Goal: Transaction & Acquisition: Purchase product/service

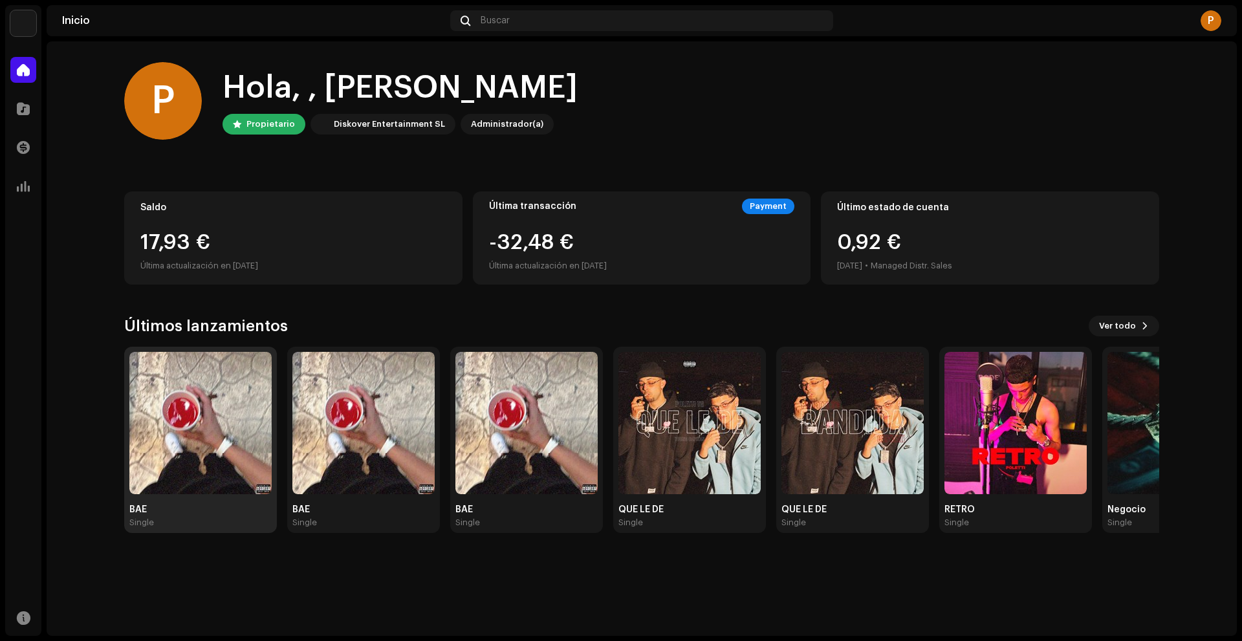
click at [214, 377] on img at bounding box center [200, 423] width 142 height 142
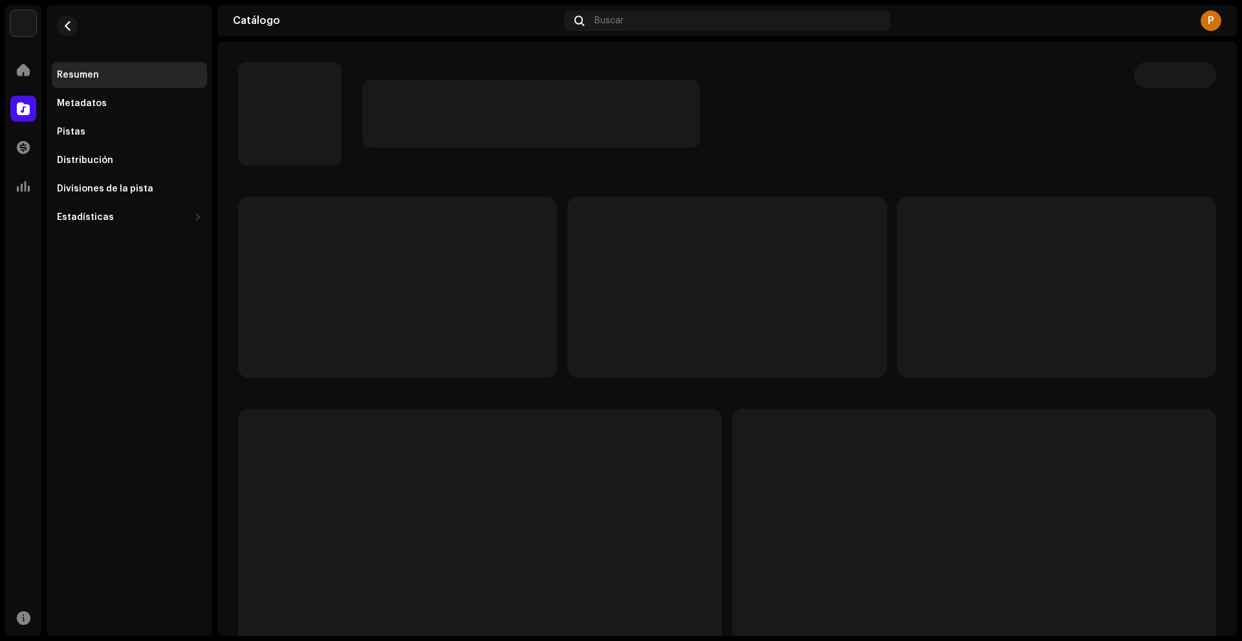
drag, startPoint x: 214, startPoint y: 377, endPoint x: 203, endPoint y: 378, distance: 11.1
click at [203, 378] on div "Resumen Metadatos Pistas Distribución Divisiones de la pista Estadísticas Consu…" at bounding box center [130, 320] width 166 height 631
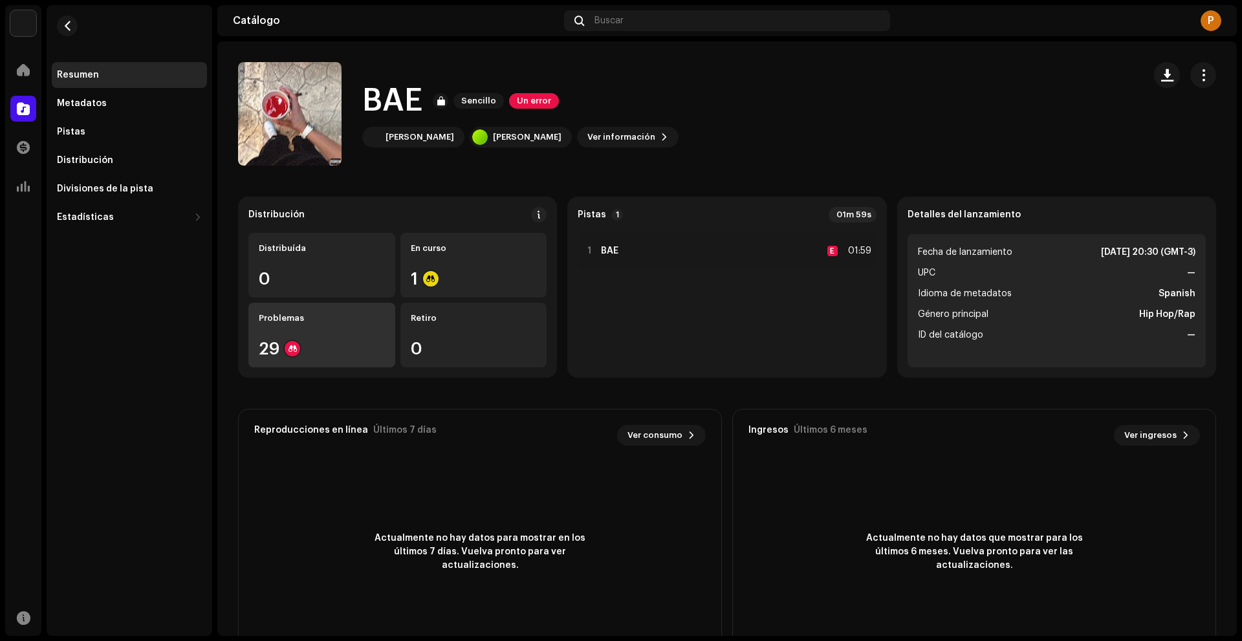
click at [280, 359] on div "Problemas 29" at bounding box center [321, 335] width 147 height 65
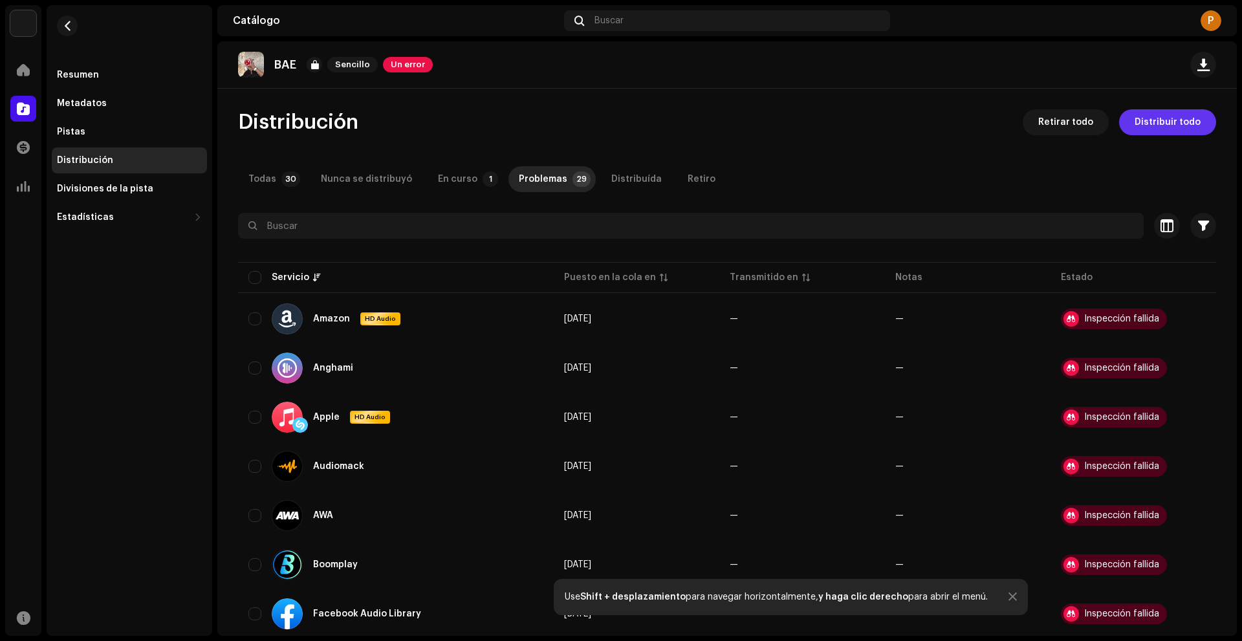
click at [1194, 127] on button "Distribuir todo" at bounding box center [1167, 122] width 97 height 26
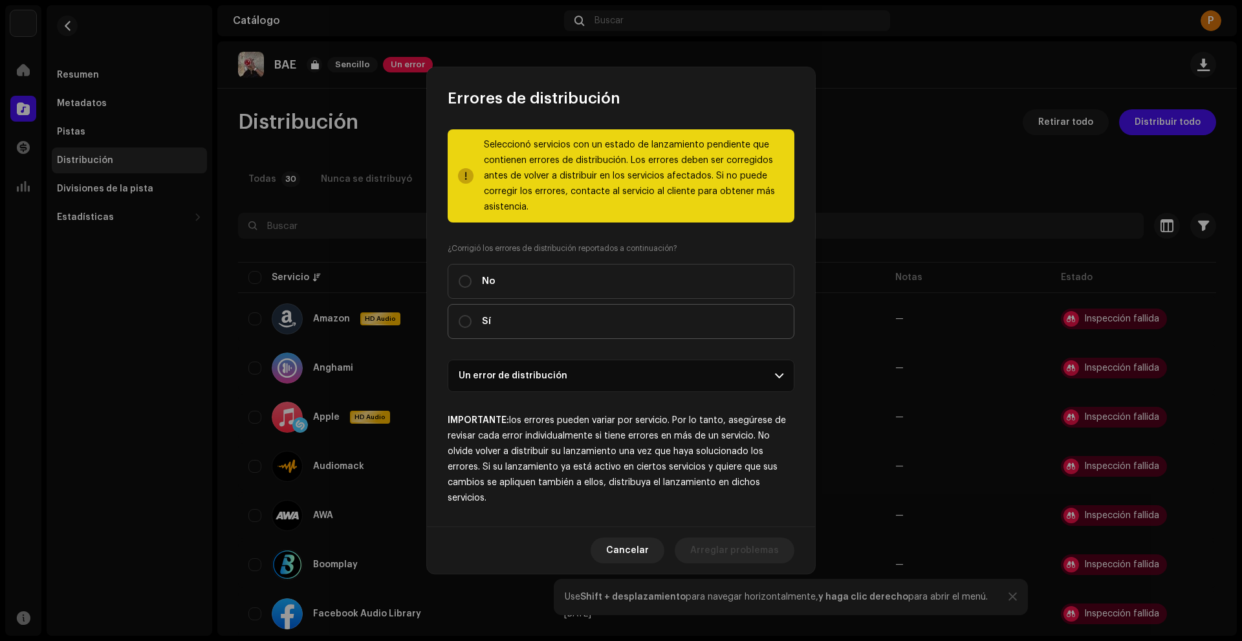
click at [565, 315] on label "Sí" at bounding box center [621, 321] width 347 height 35
click at [472, 315] on input "Sí" at bounding box center [465, 321] width 13 height 13
radio input "true"
click at [761, 556] on span "Distribuir" at bounding box center [757, 551] width 43 height 26
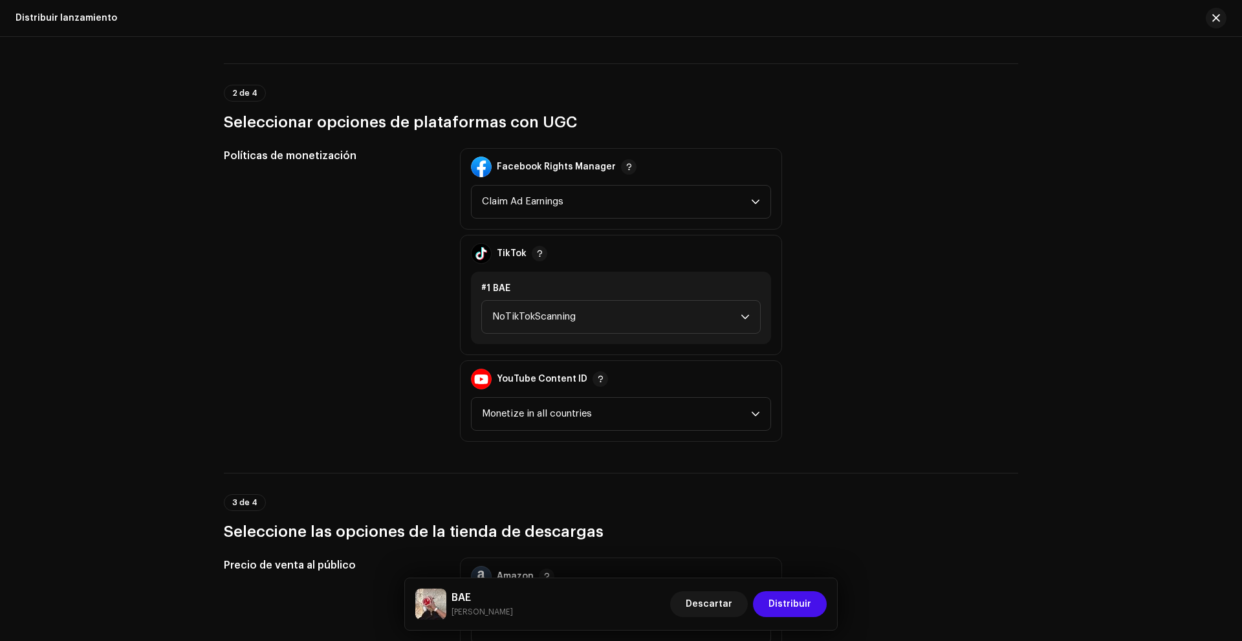
scroll to position [1423, 0]
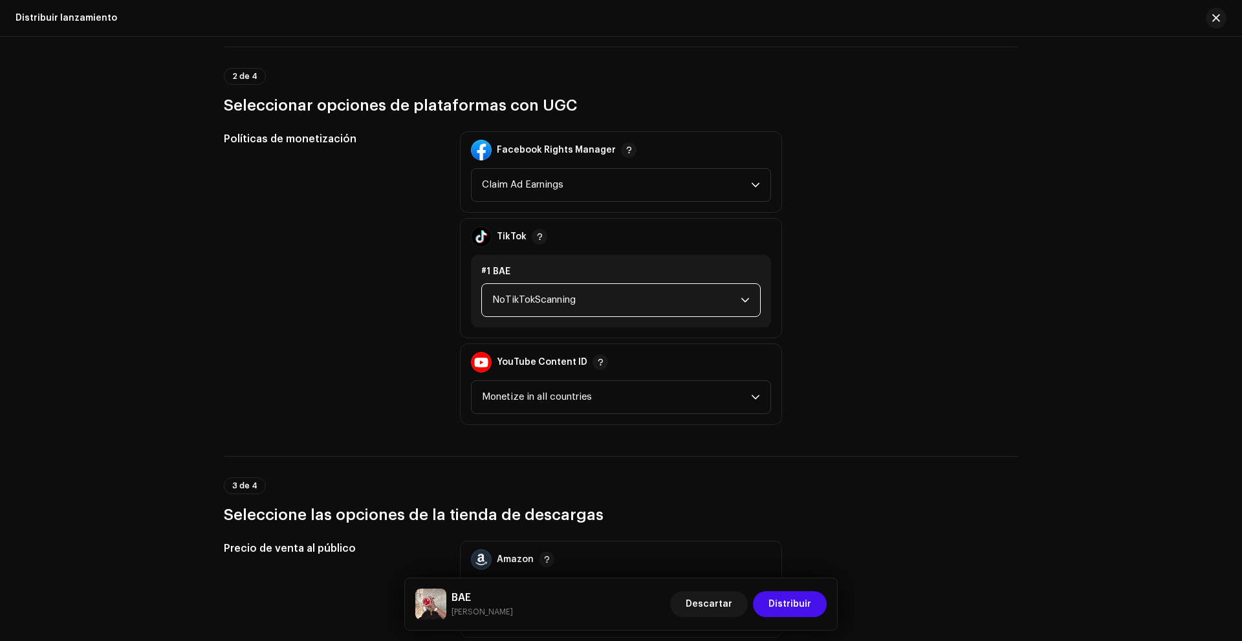
click at [674, 301] on span "NoTikTokScanning" at bounding box center [616, 300] width 248 height 32
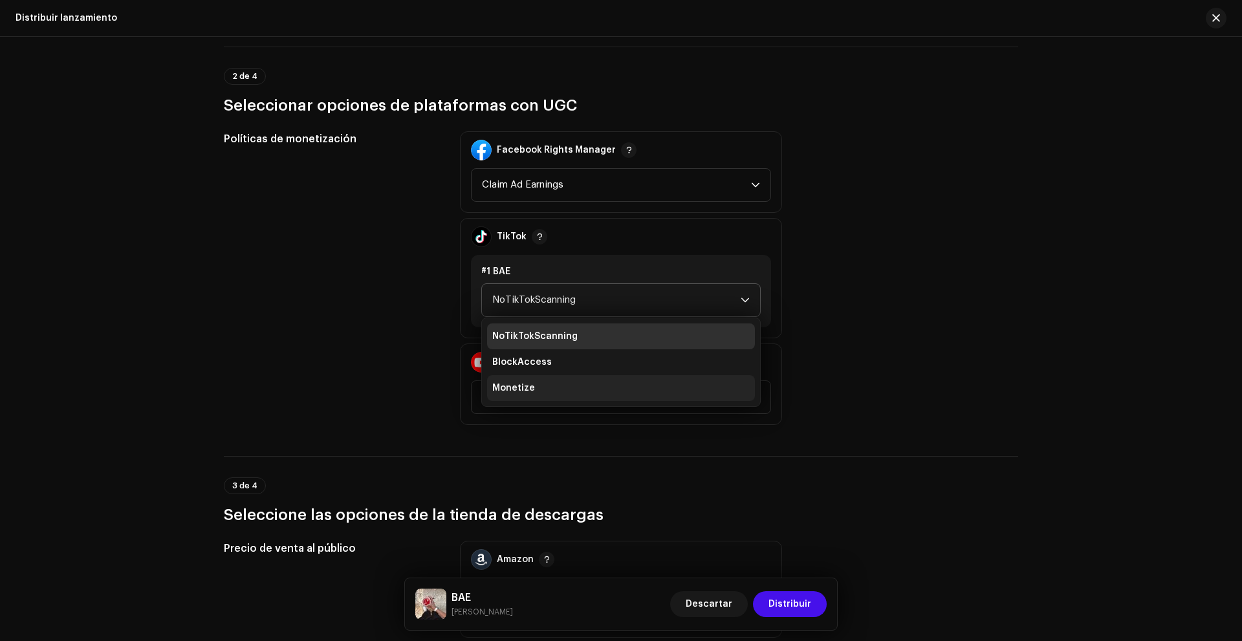
click at [696, 380] on li "Monetize" at bounding box center [621, 388] width 268 height 26
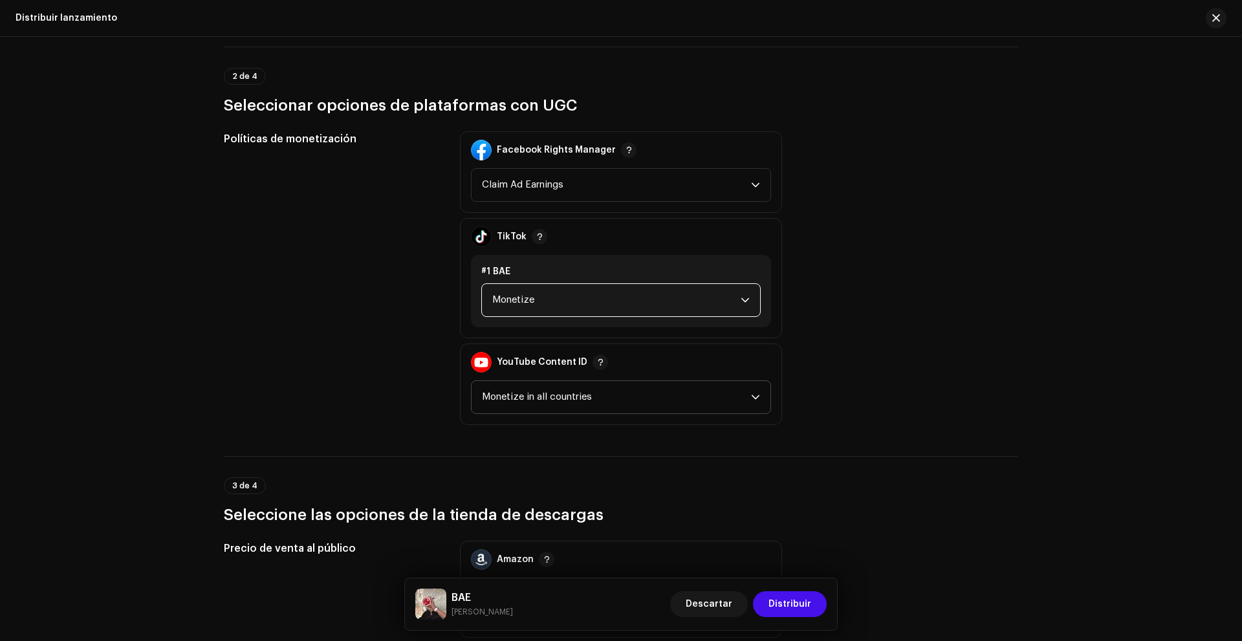
click at [661, 389] on span "Monetize in all countries" at bounding box center [616, 397] width 269 height 32
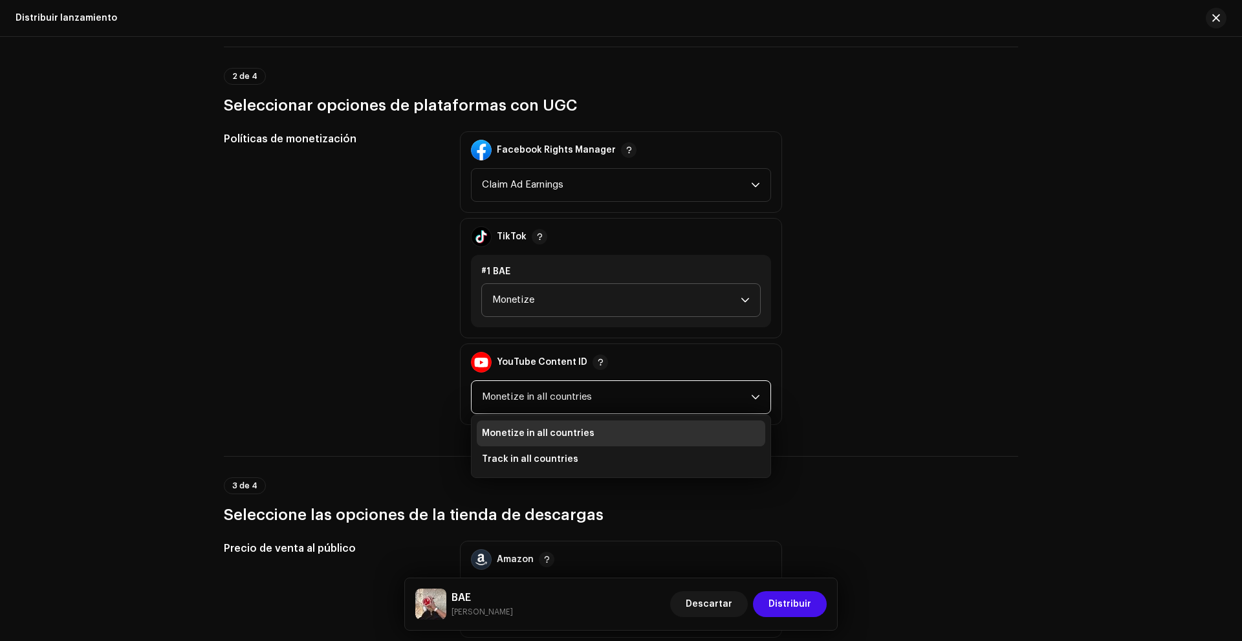
click at [945, 366] on div "Políticas de monetización Facebook Rights Manager Claim Ad Earnings TikTok #1 B…" at bounding box center [621, 278] width 795 height 294
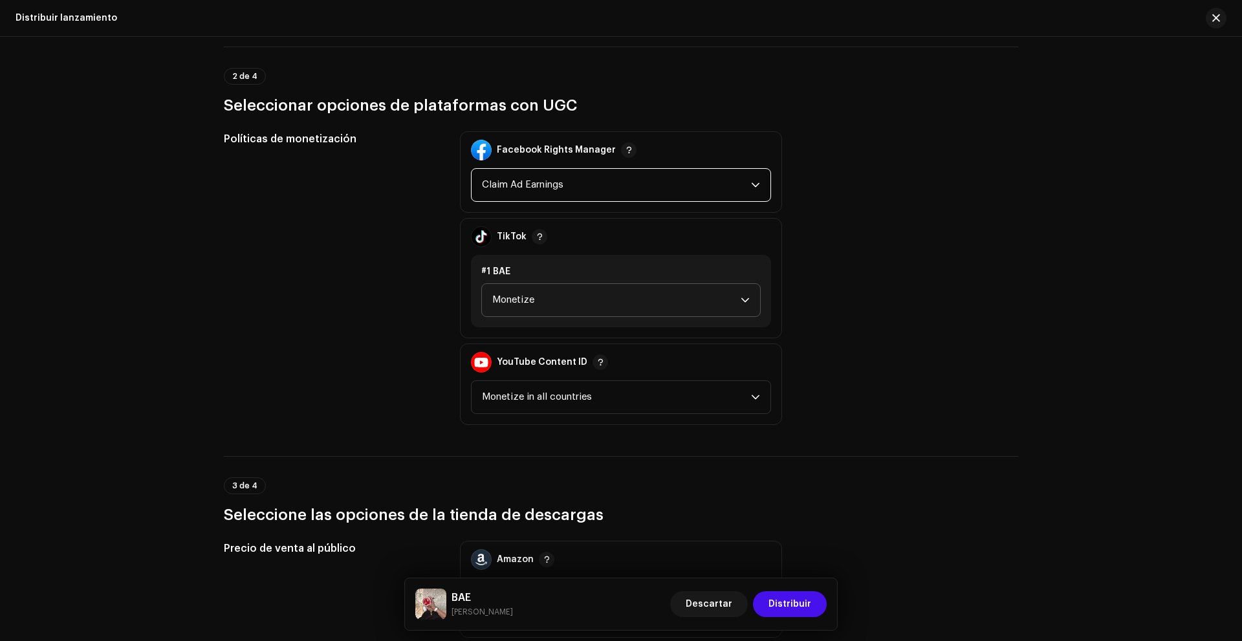
click at [628, 189] on span "Claim Ad Earnings" at bounding box center [616, 185] width 269 height 32
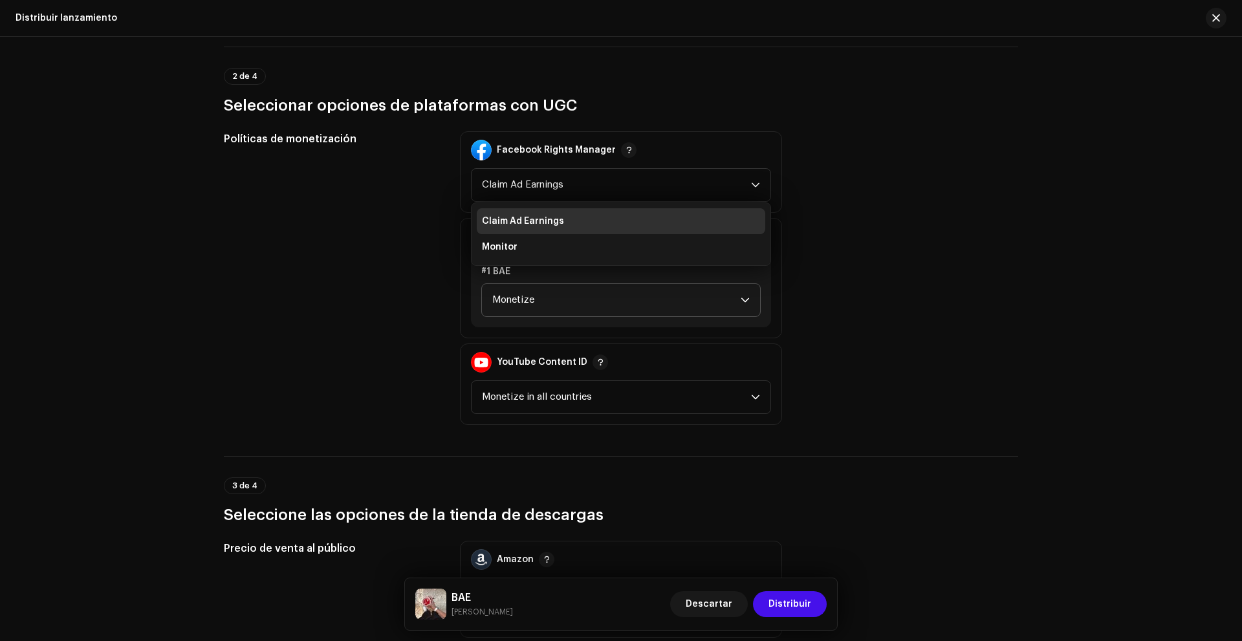
click at [906, 201] on div "Políticas de monetización Facebook Rights Manager Claim Ad Earnings Claim Ad Ea…" at bounding box center [621, 278] width 795 height 294
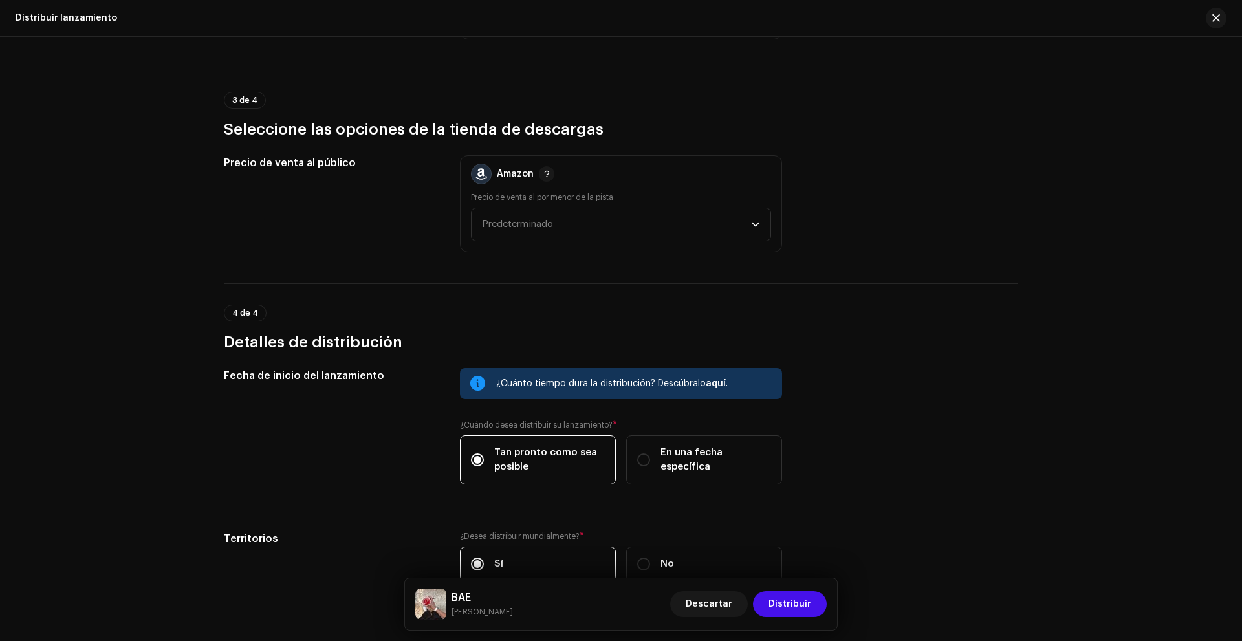
scroll to position [1812, 0]
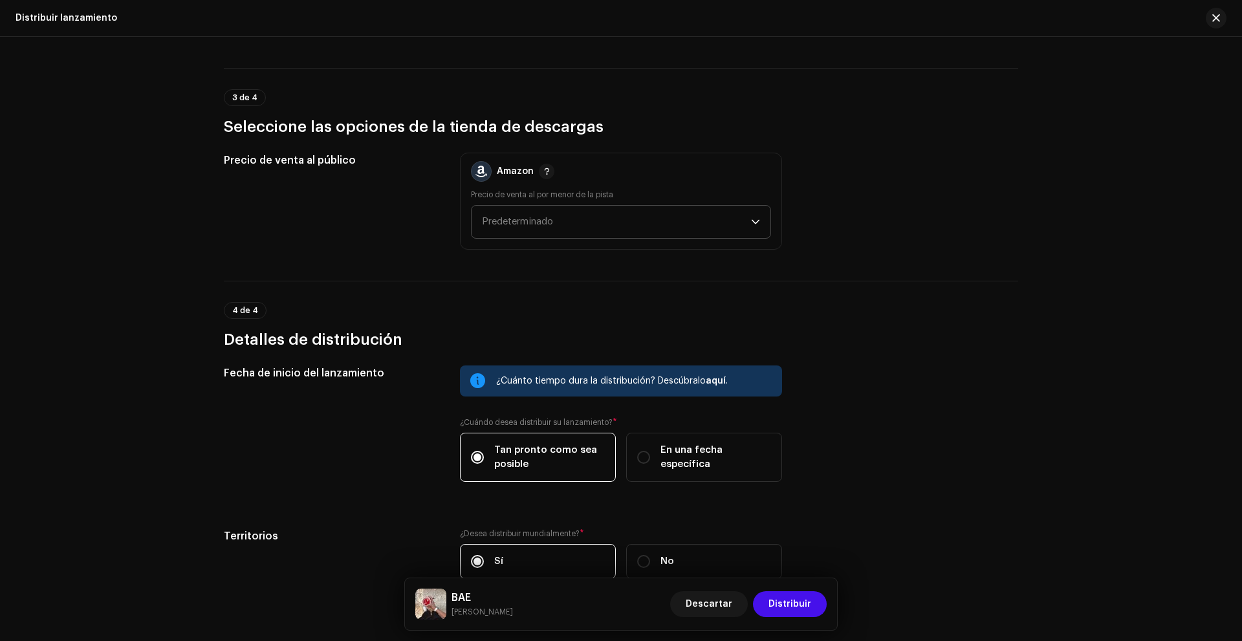
click at [567, 237] on div "Amazon Precio de venta al por menor de la pista Predeterminado" at bounding box center [621, 201] width 322 height 97
click at [562, 226] on span "Predeterminado" at bounding box center [616, 222] width 269 height 32
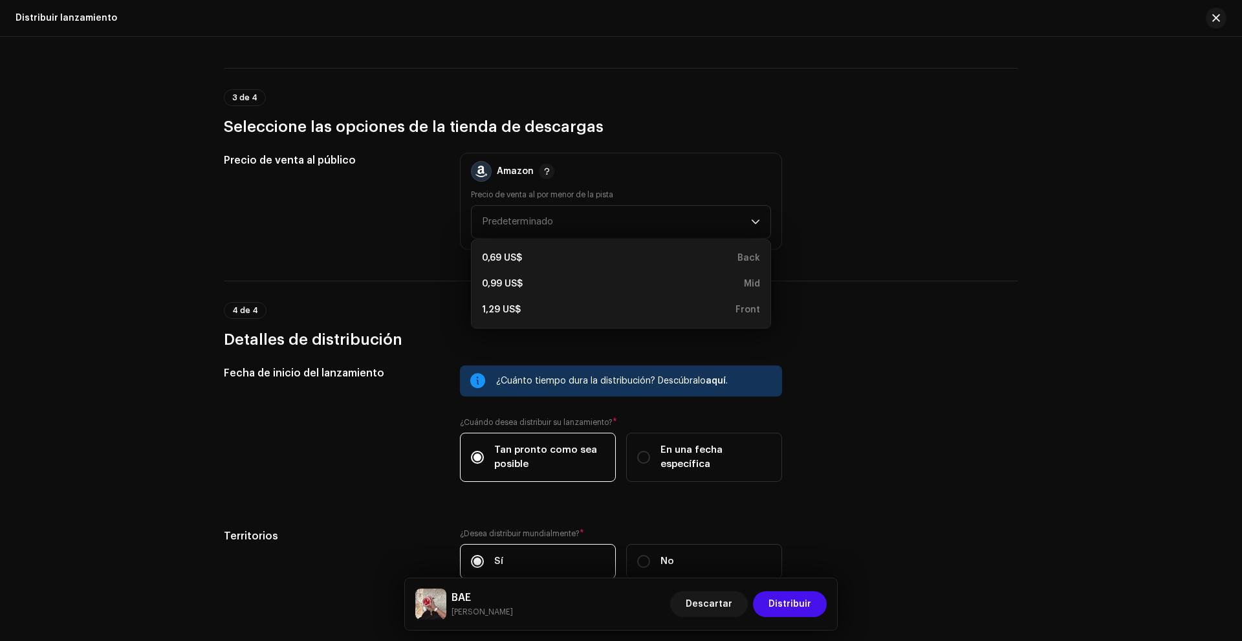
click at [854, 243] on div "Precio de venta al público Amazon Precio de venta al por menor de la pista Pred…" at bounding box center [621, 201] width 795 height 97
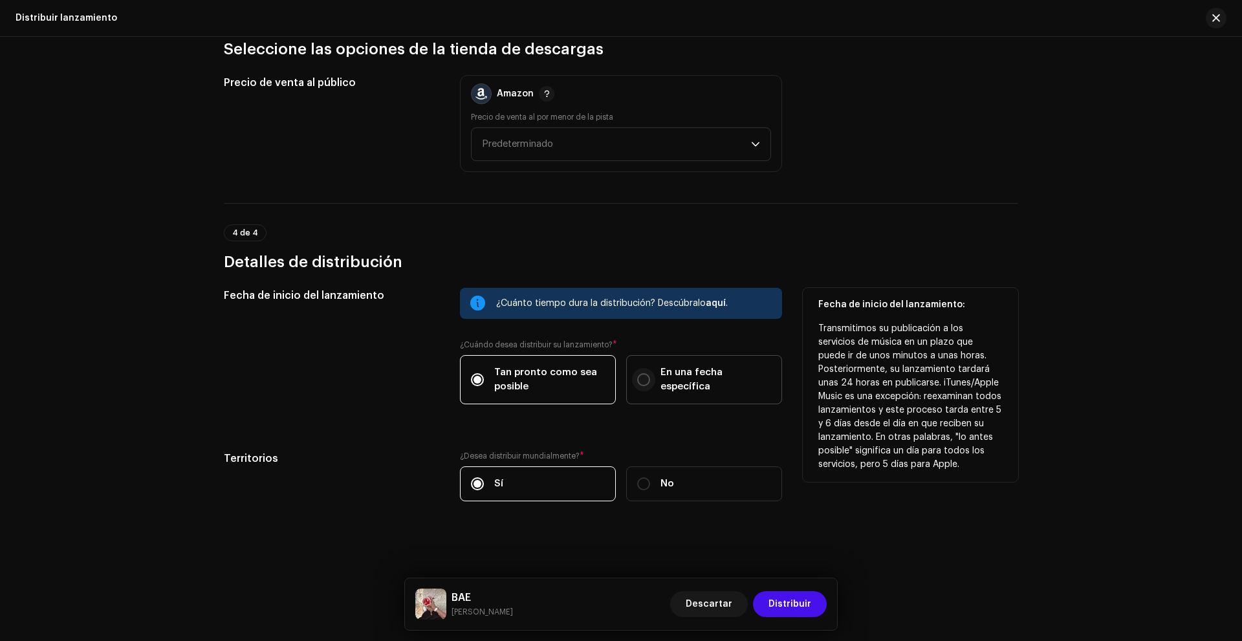
click at [638, 376] on input "En una fecha específica" at bounding box center [643, 379] width 13 height 13
radio input "true"
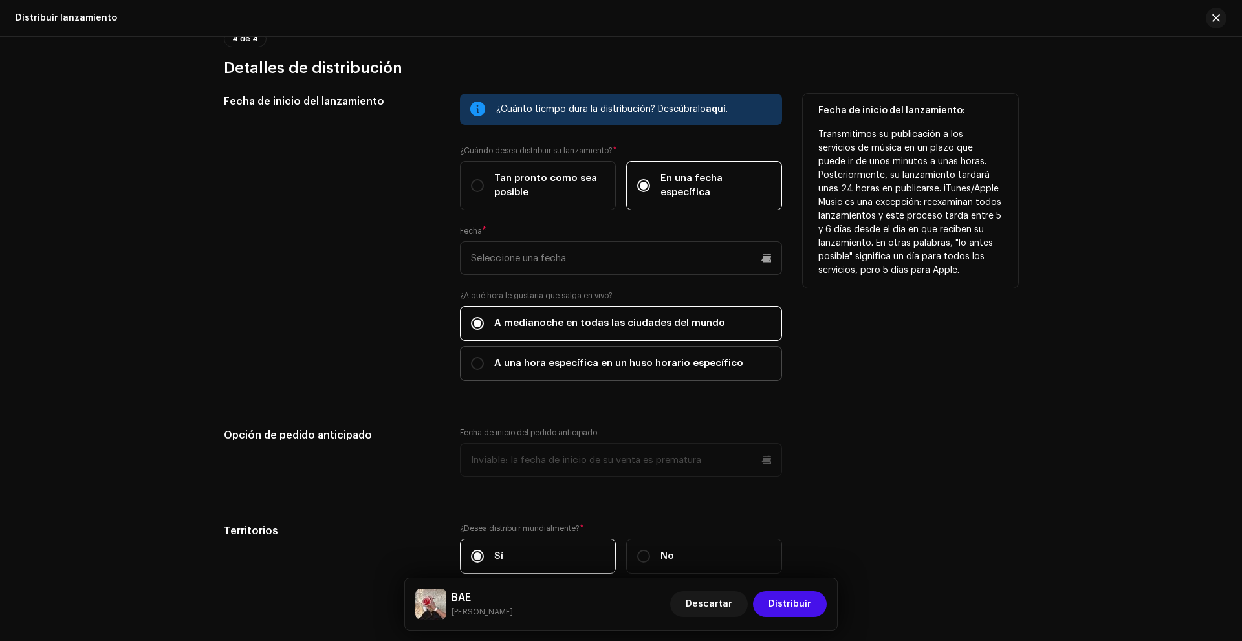
click at [557, 355] on label "A una hora específica en un huso horario específico" at bounding box center [621, 363] width 322 height 35
click at [484, 357] on input "A una hora específica en un huso horario específico" at bounding box center [477, 363] width 13 height 13
radio input "true"
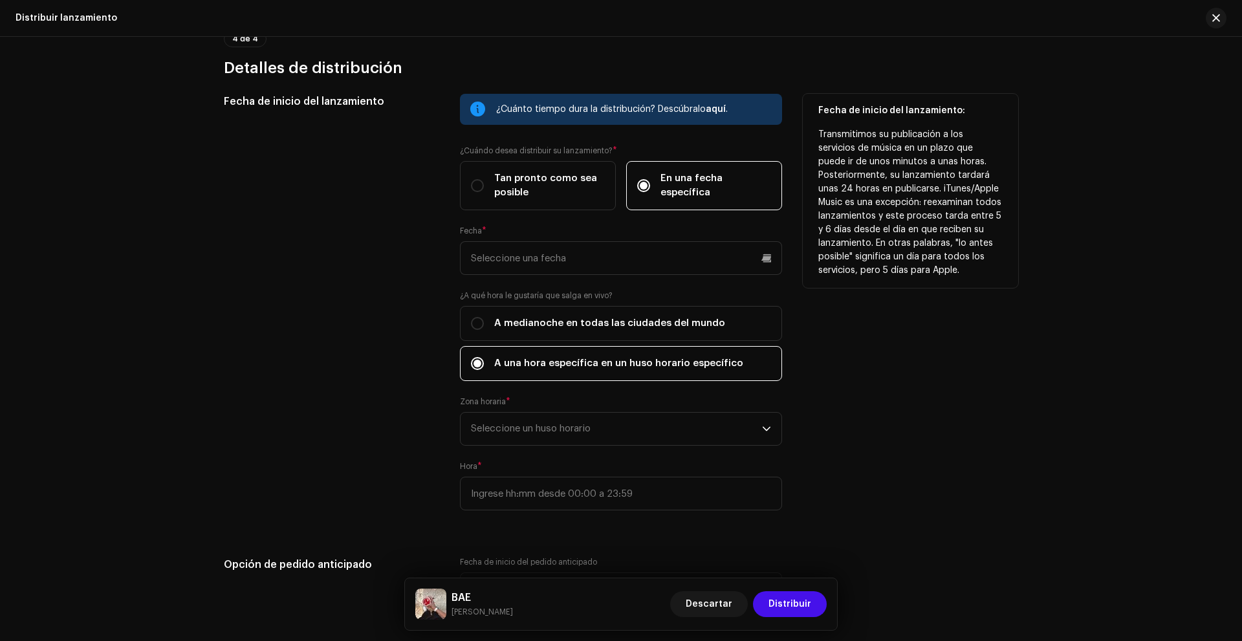
scroll to position [2277, 0]
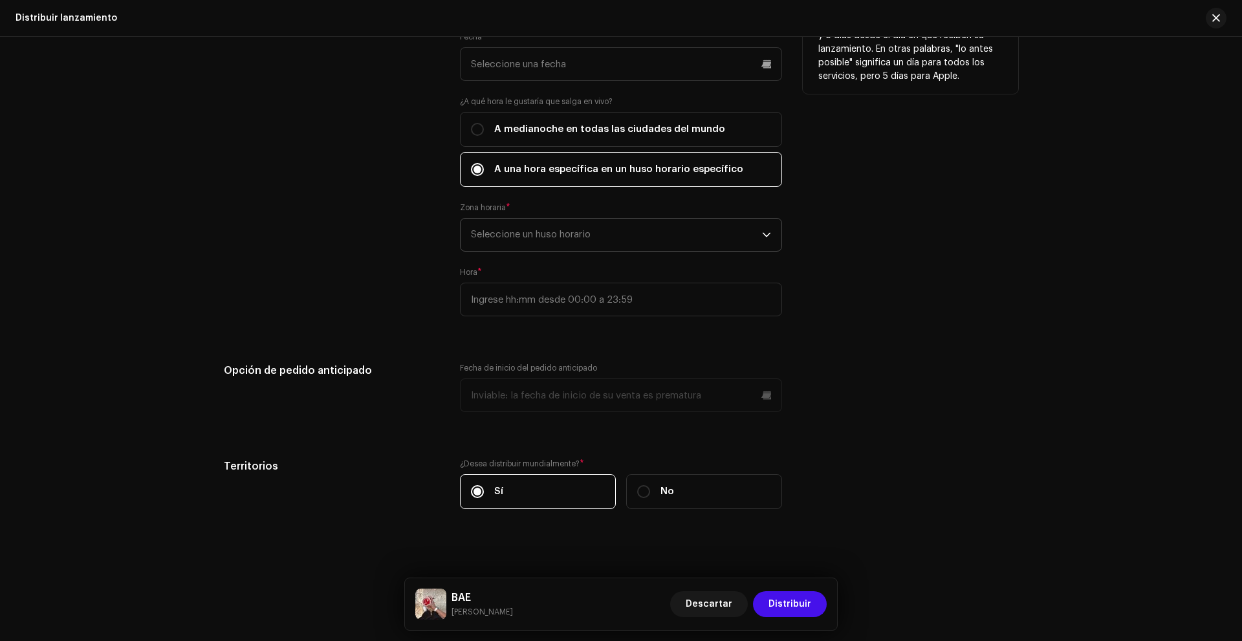
click at [567, 249] on span "Seleccione un huso horario" at bounding box center [616, 235] width 291 height 32
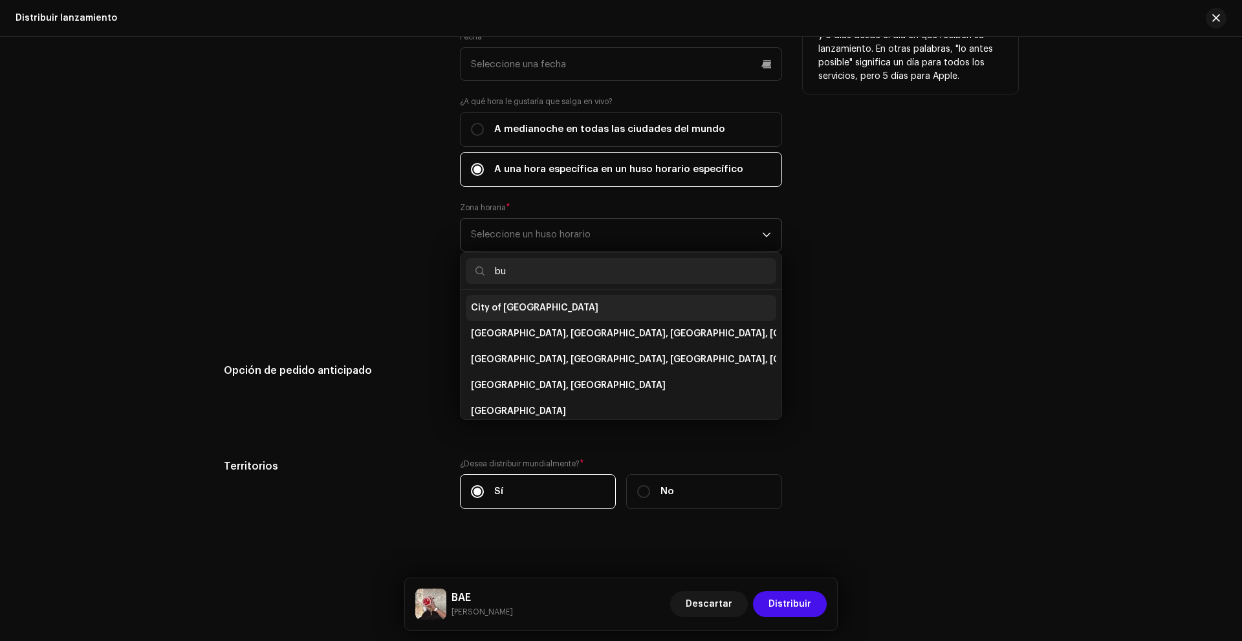
type input "bu"
click at [521, 303] on span "City of [GEOGRAPHIC_DATA]" at bounding box center [534, 307] width 127 height 13
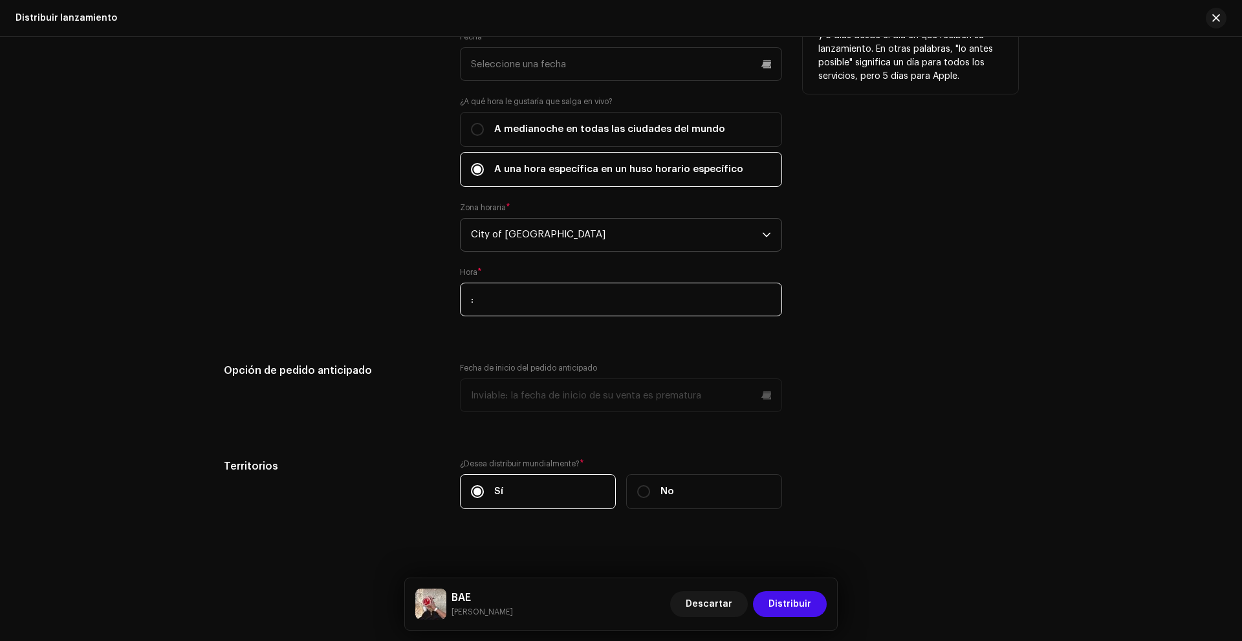
click at [549, 301] on input ":" at bounding box center [621, 300] width 322 height 34
type input "20:30"
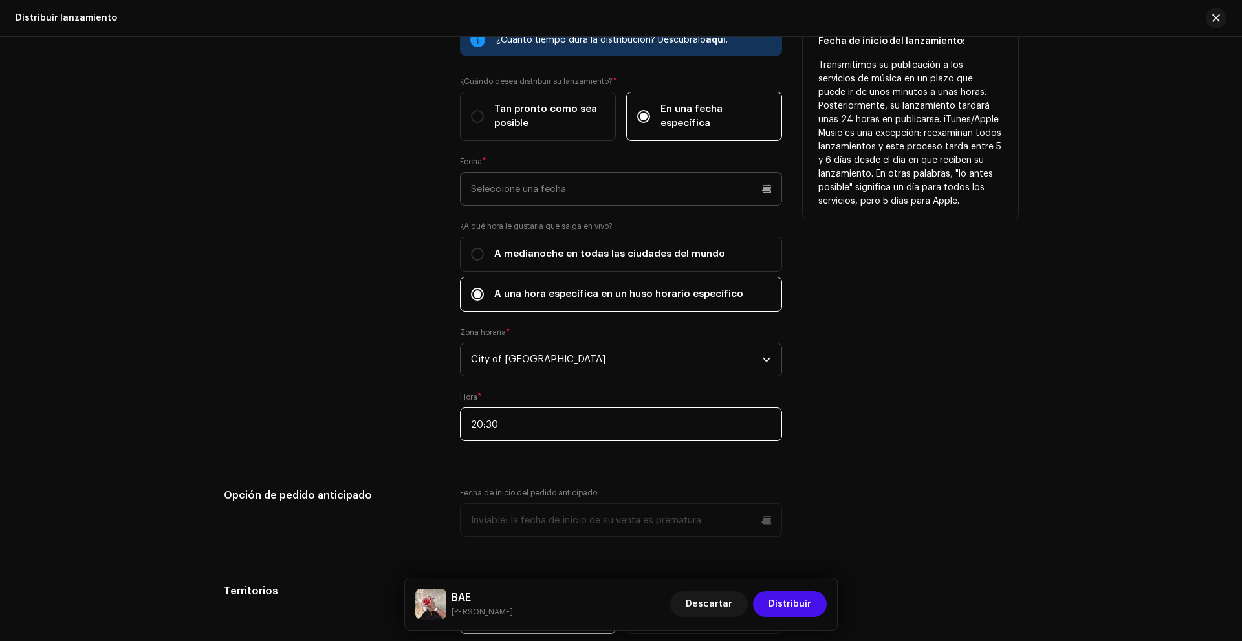
scroll to position [2148, 0]
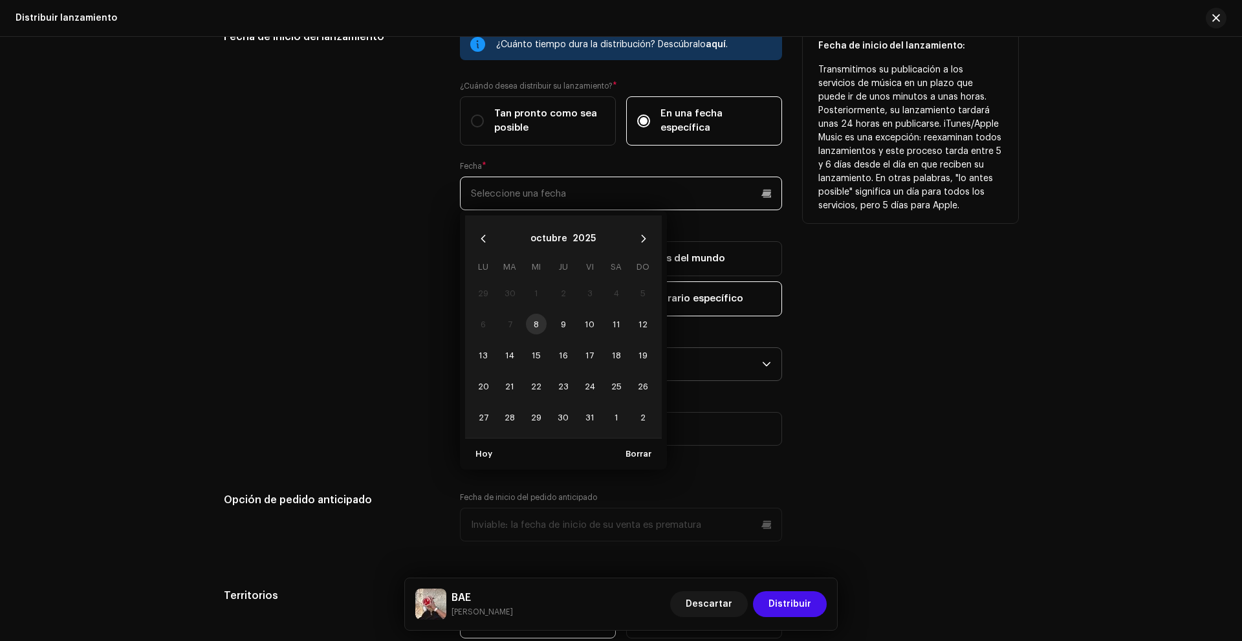
click at [584, 200] on input "text" at bounding box center [621, 194] width 322 height 34
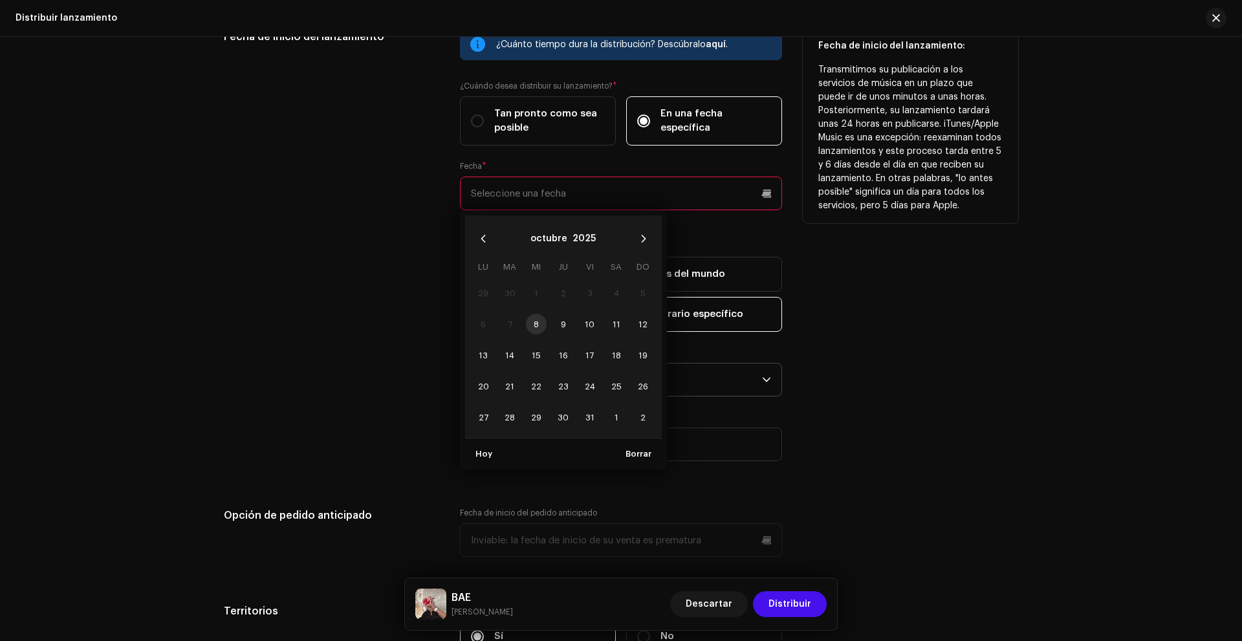
click at [551, 333] on td "9" at bounding box center [563, 324] width 27 height 31
click at [556, 331] on span "9" at bounding box center [563, 324] width 21 height 21
type input "[DATE]"
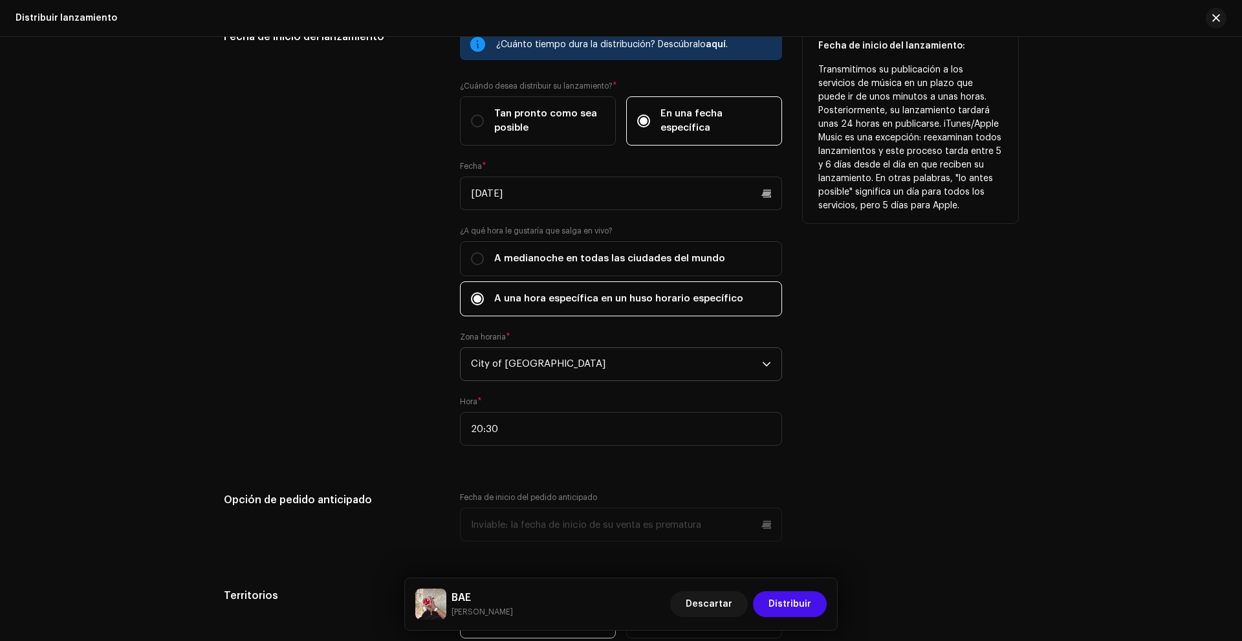
click at [811, 366] on div "Fecha de inicio del lanzamiento: Transmitimos su publicación a los servicios de…" at bounding box center [910, 245] width 215 height 432
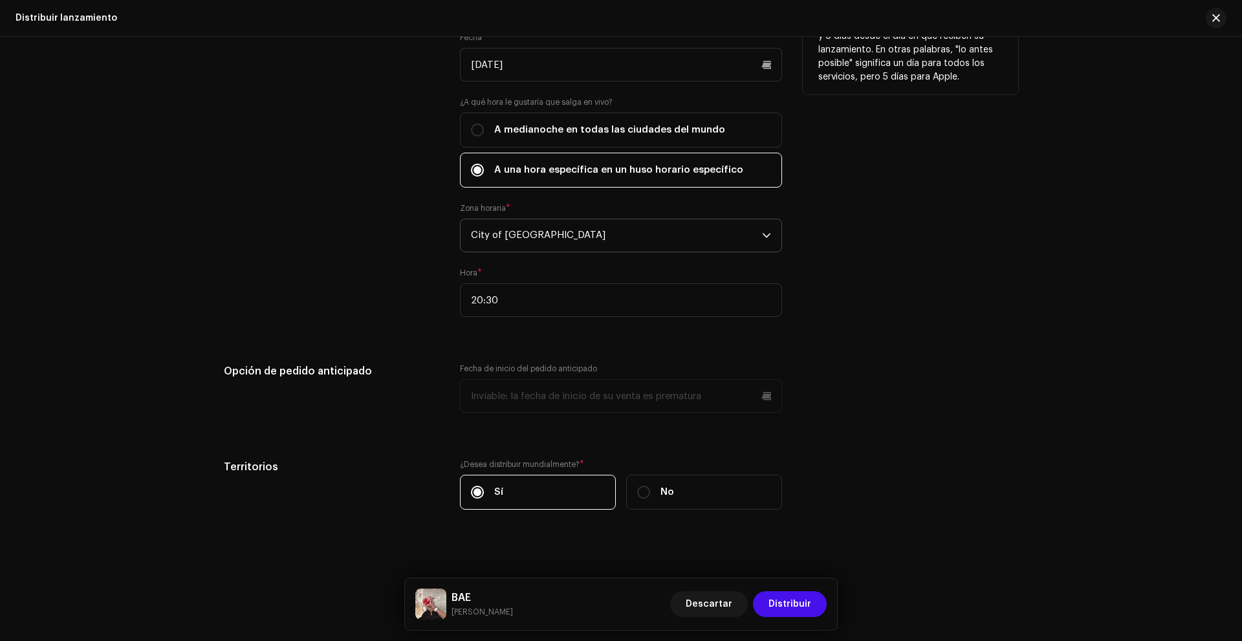
scroll to position [2285, 0]
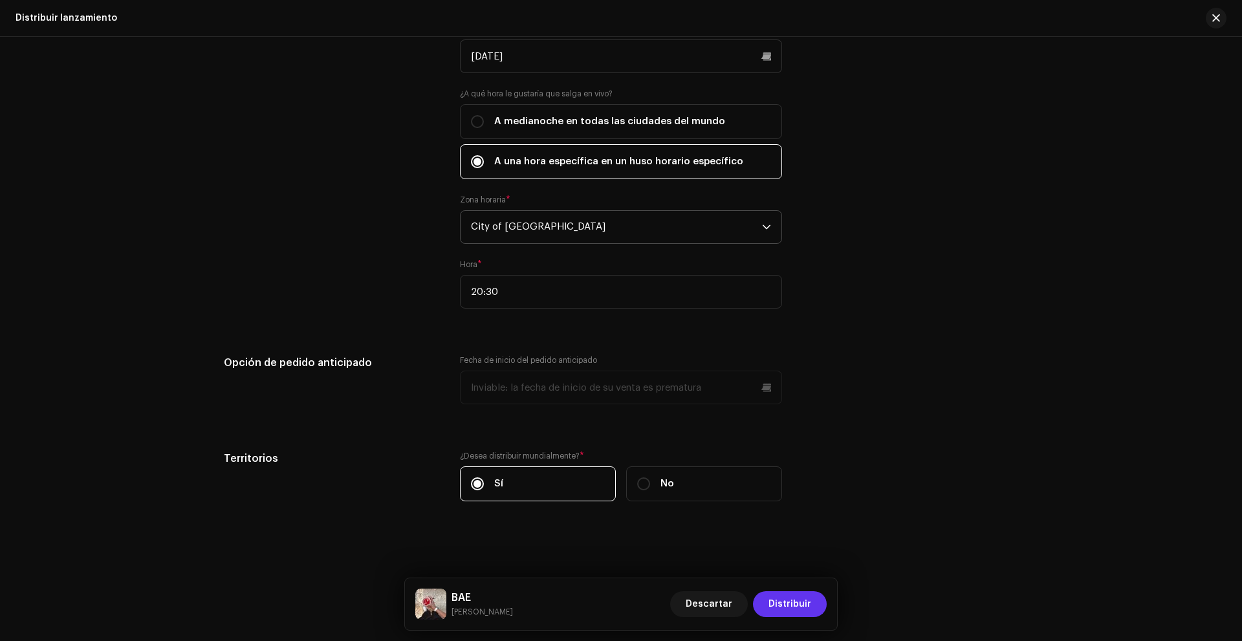
click at [776, 594] on span "Distribuir" at bounding box center [790, 604] width 43 height 26
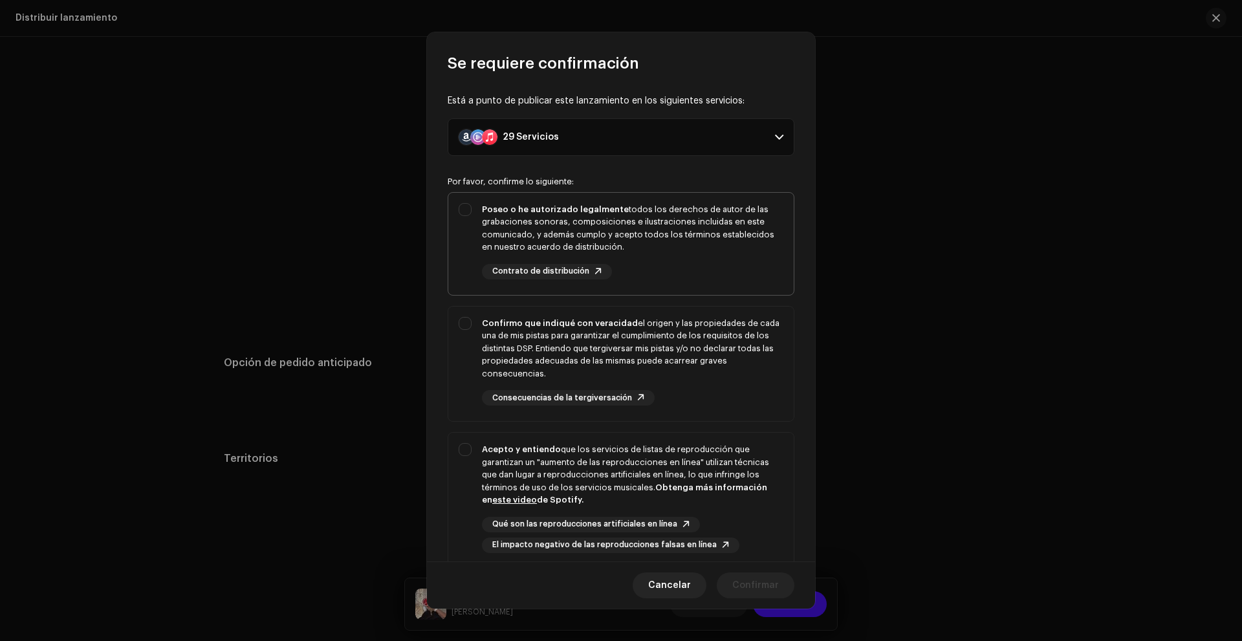
click at [653, 263] on div "Poseo o he autorizado legalmente todos los derechos de autor de las grabaciones…" at bounding box center [632, 241] width 301 height 76
checkbox input "true"
click at [639, 333] on div "Confirmo que indiqué con veracidad el origen y las propiedades de cada una de m…" at bounding box center [632, 348] width 301 height 63
checkbox input "true"
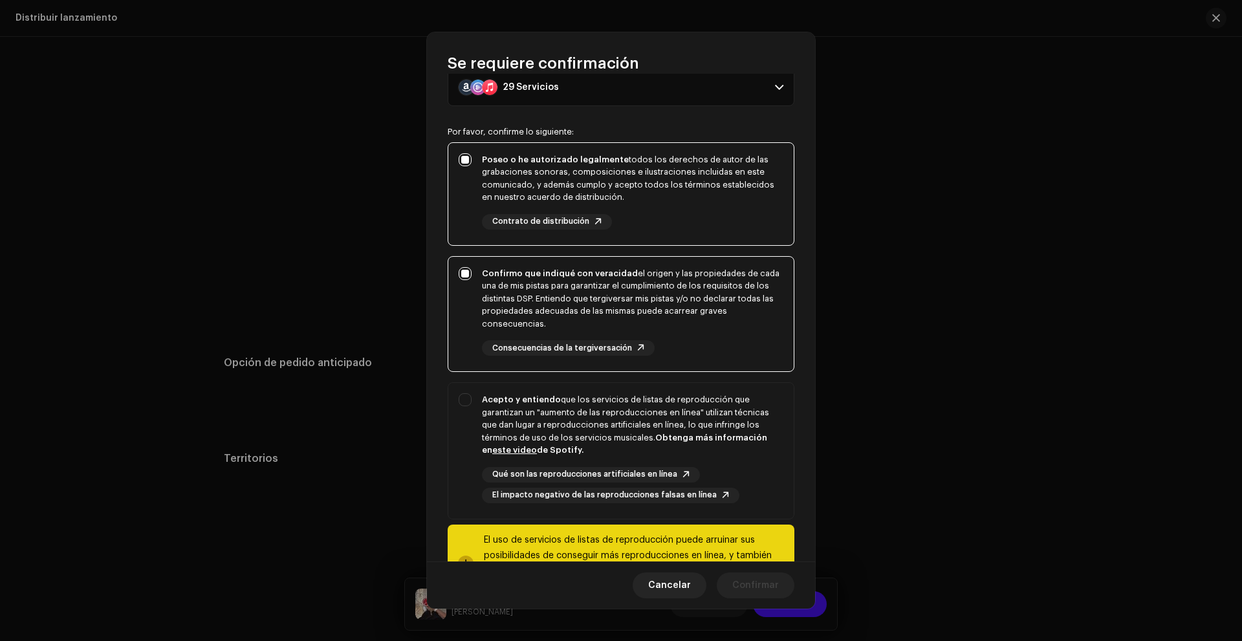
scroll to position [111, 0]
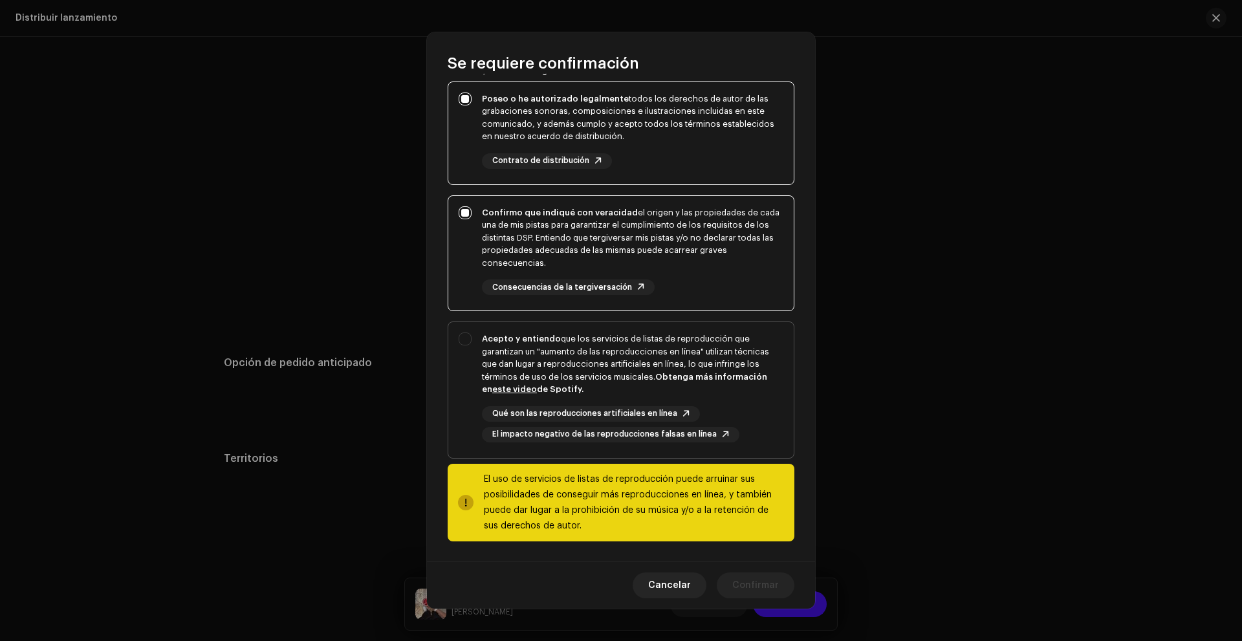
click at [635, 349] on div "Acepto y entiendo que los servicios de listas de reproducción que garantizan un…" at bounding box center [632, 364] width 301 height 63
checkbox input "true"
click at [737, 587] on span "Confirmar" at bounding box center [755, 586] width 47 height 26
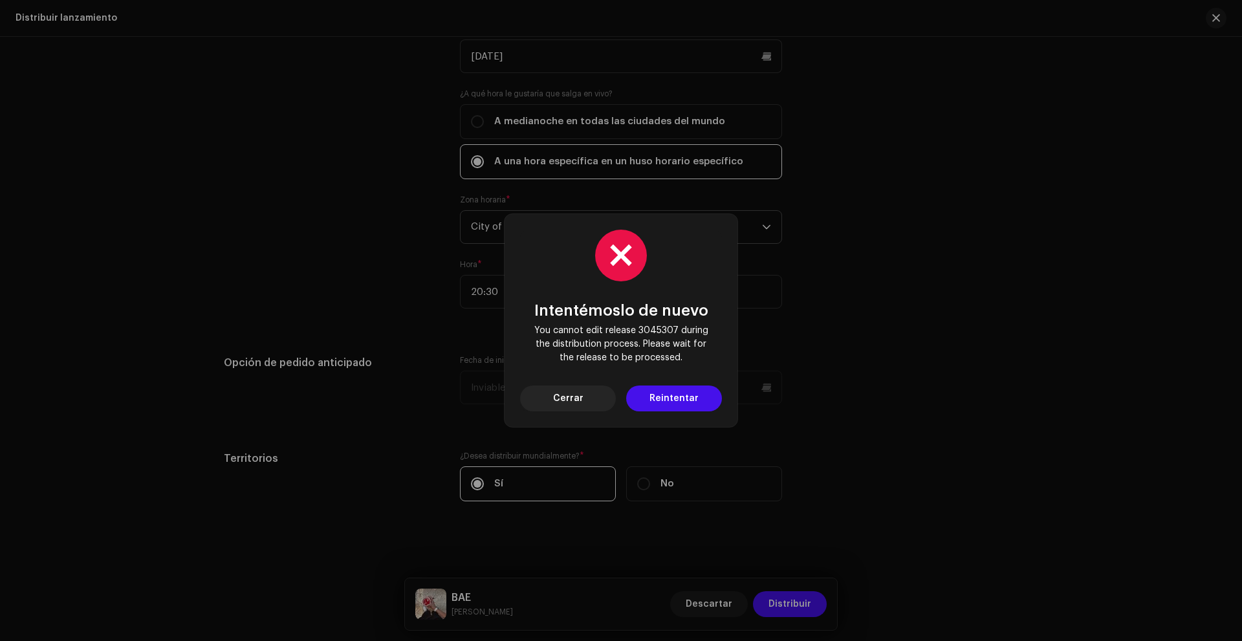
drag, startPoint x: 594, startPoint y: 404, endPoint x: 697, endPoint y: 423, distance: 105.2
click at [752, 429] on div "Intentémoslo de nuevo You cannot edit release 3045307 during the distribution p…" at bounding box center [621, 320] width 1242 height 641
click at [612, 411] on div "Intentémoslo de nuevo You cannot edit release 3045307 during the distribution p…" at bounding box center [621, 320] width 233 height 213
click at [573, 408] on span "Cerrar" at bounding box center [568, 399] width 30 height 26
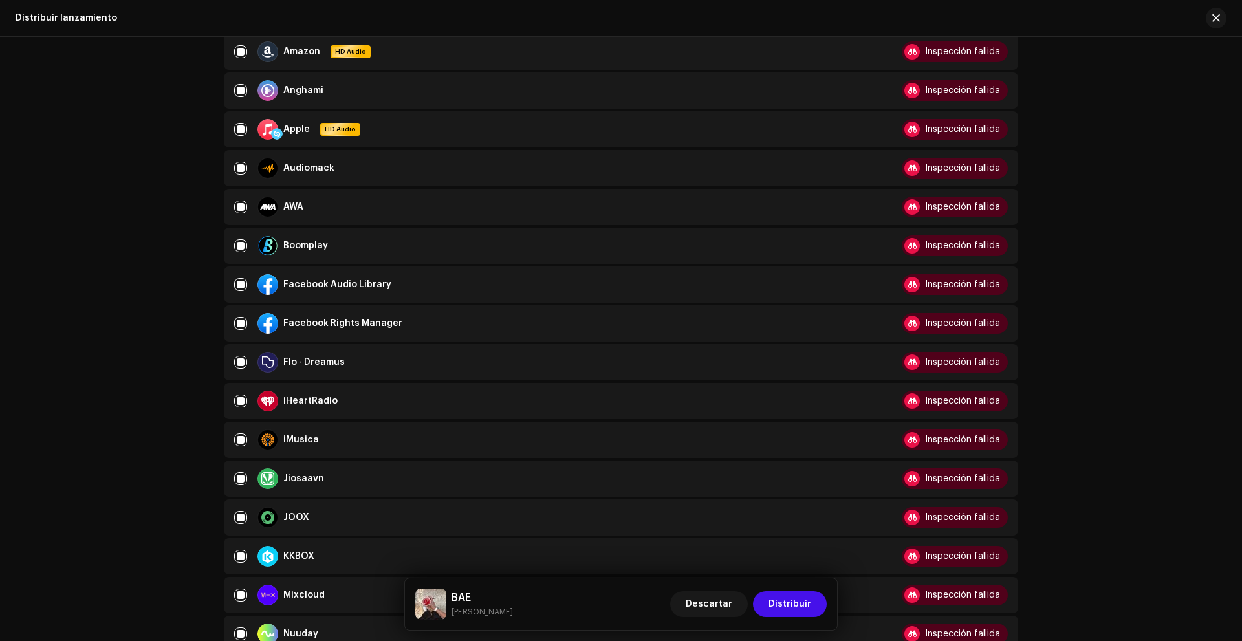
scroll to position [0, 0]
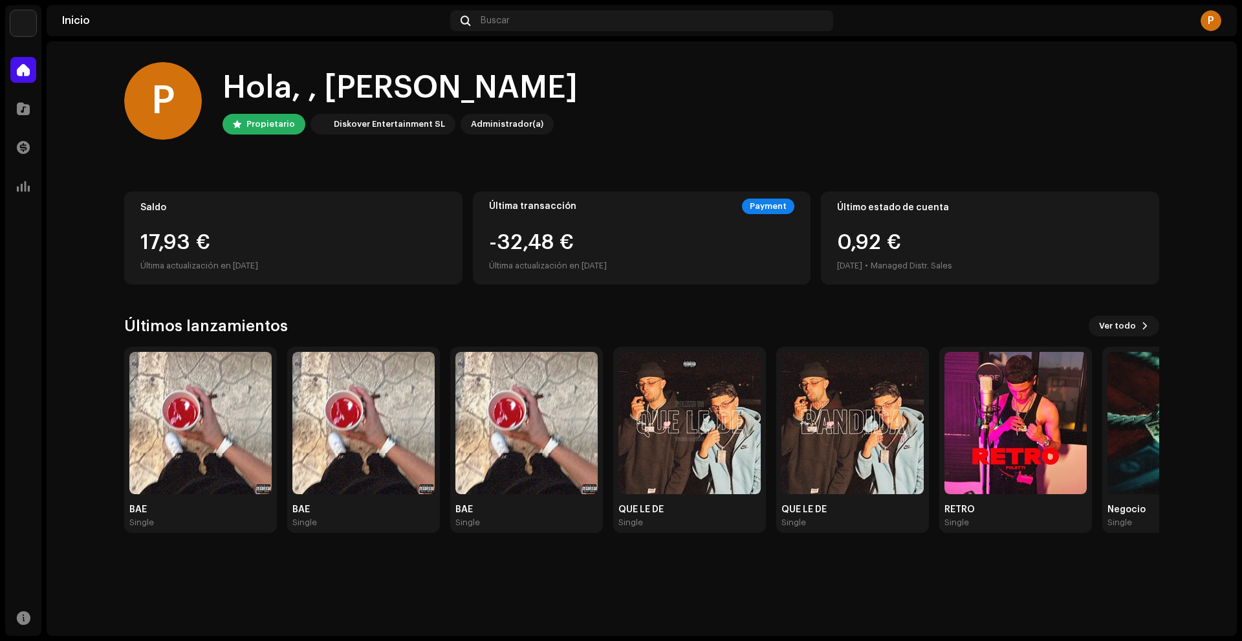
click at [30, 70] on div at bounding box center [23, 70] width 26 height 26
drag, startPoint x: 50, startPoint y: 109, endPoint x: 23, endPoint y: 112, distance: 26.7
click at [49, 109] on home-home "P Hola, , [PERSON_NAME] Propietario Diskover Entertainment SL Administrador(a) …" at bounding box center [642, 297] width 1190 height 512
click at [23, 112] on span at bounding box center [23, 109] width 13 height 10
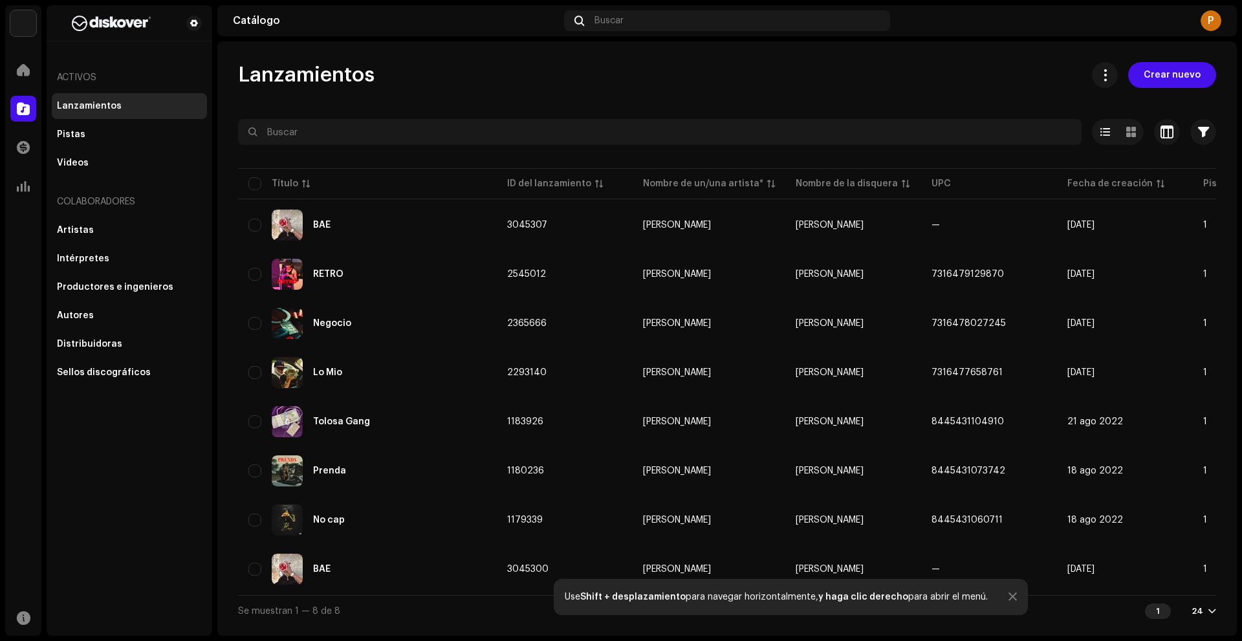
click at [386, 63] on div "Lanzamientos Crear nuevo" at bounding box center [727, 75] width 978 height 26
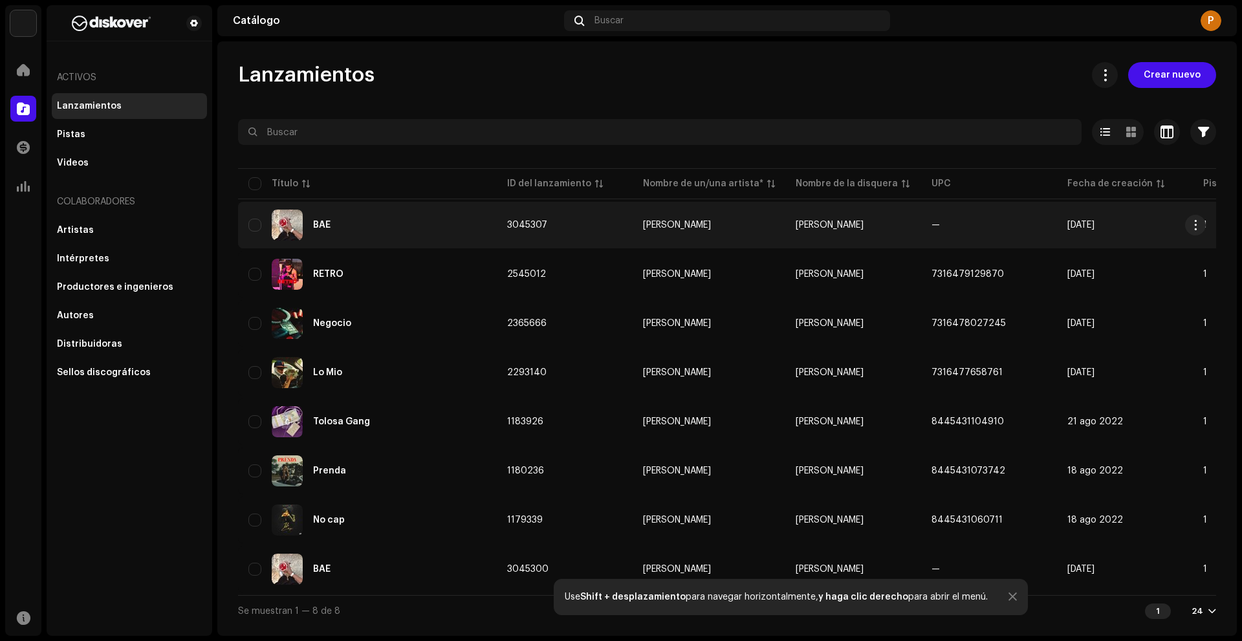
click at [292, 217] on img at bounding box center [287, 225] width 31 height 31
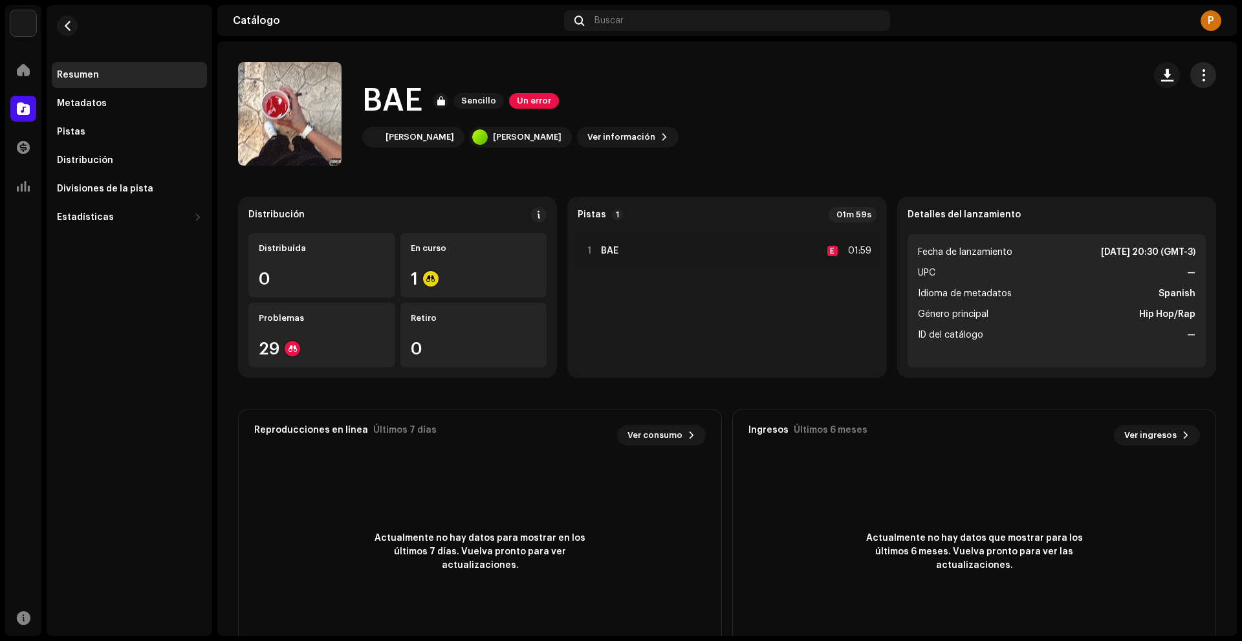
click at [1207, 69] on button "button" at bounding box center [1203, 75] width 26 height 26
click at [1146, 109] on div "Copiar ID" at bounding box center [1137, 107] width 120 height 10
click at [430, 256] on div "En curso 1" at bounding box center [473, 265] width 147 height 65
